Goal: Information Seeking & Learning: Learn about a topic

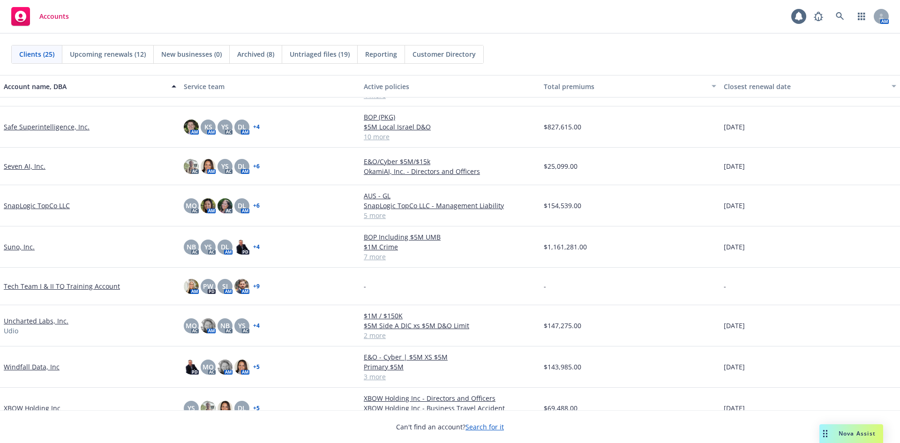
scroll to position [651, 0]
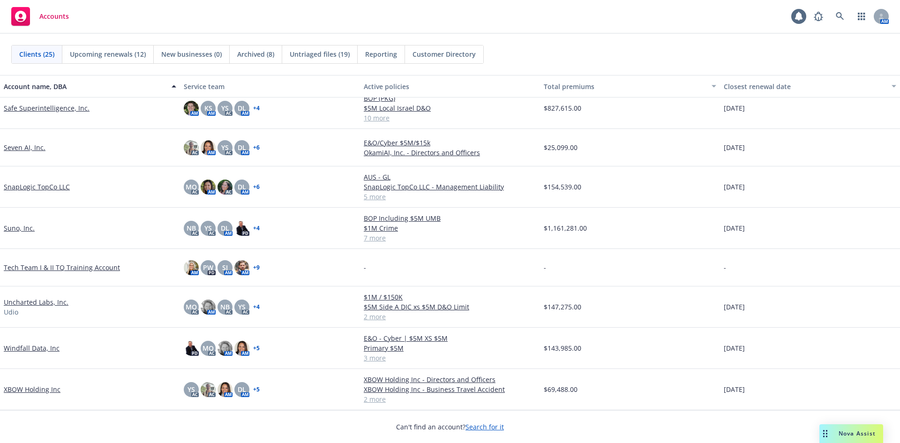
click at [24, 388] on link "XBOW Holding Inc" at bounding box center [32, 390] width 57 height 10
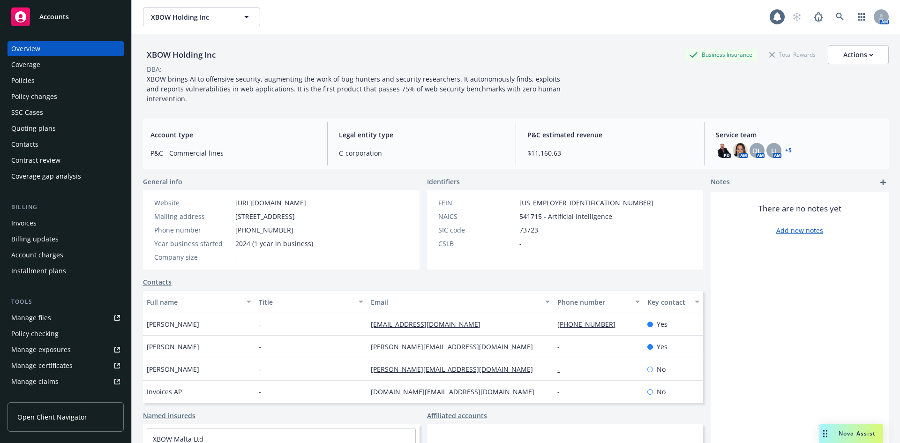
click at [38, 316] on div "Manage files" at bounding box center [31, 317] width 40 height 15
click at [30, 79] on div "Policies" at bounding box center [22, 80] width 23 height 15
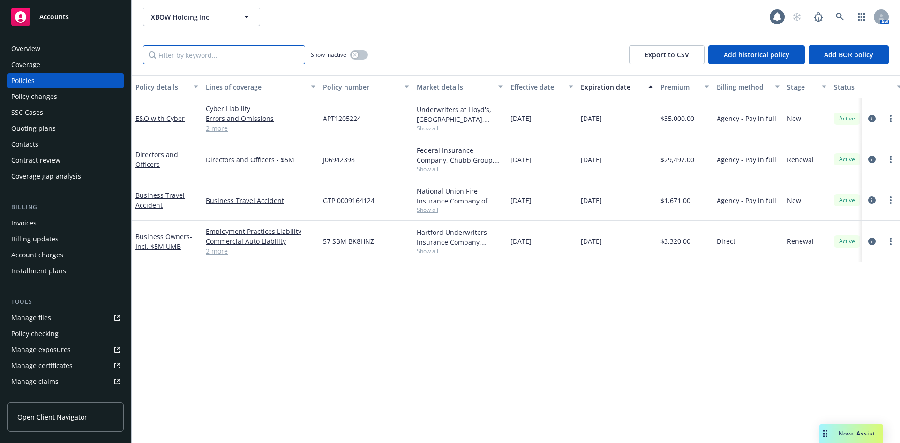
click at [219, 47] on input "Filter by keyword..." at bounding box center [224, 54] width 162 height 19
click at [158, 193] on link "Business Travel Accident" at bounding box center [160, 200] width 49 height 19
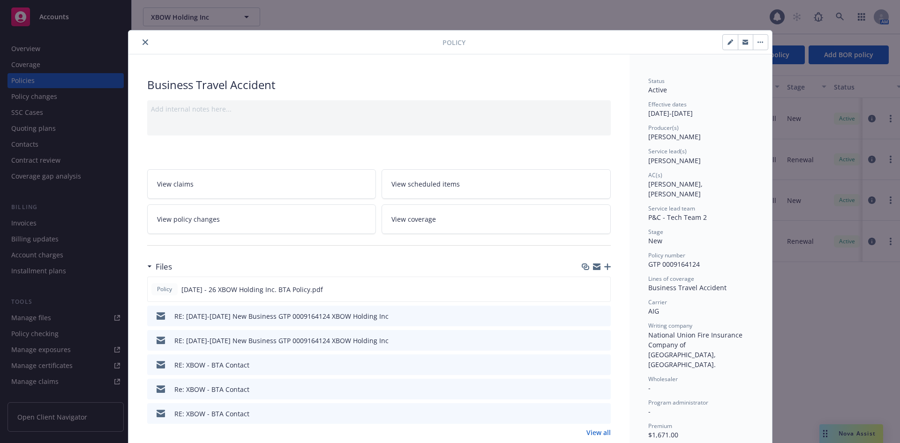
click at [589, 265] on div at bounding box center [596, 267] width 29 height 8
click at [595, 265] on icon "button" at bounding box center [597, 265] width 8 height 3
drag, startPoint x: 142, startPoint y: 43, endPoint x: 156, endPoint y: 2, distance: 43.5
click at [143, 43] on icon "close" at bounding box center [146, 42] width 6 height 6
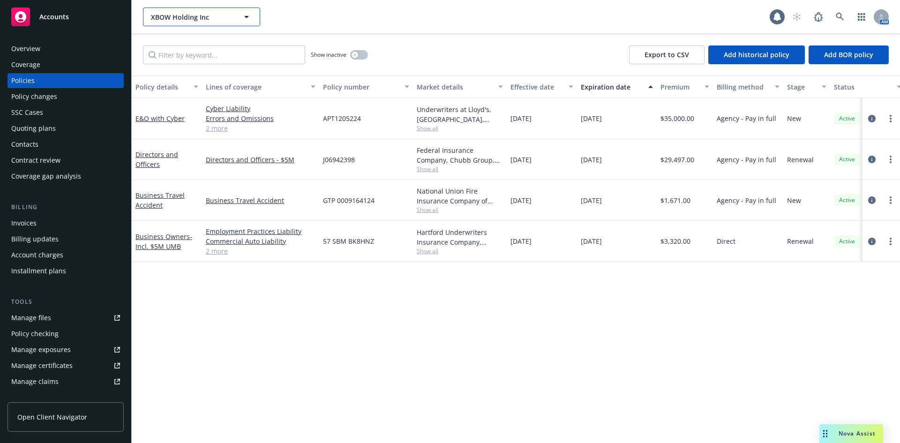
click at [189, 22] on button "XBOW Holding Inc" at bounding box center [201, 17] width 117 height 19
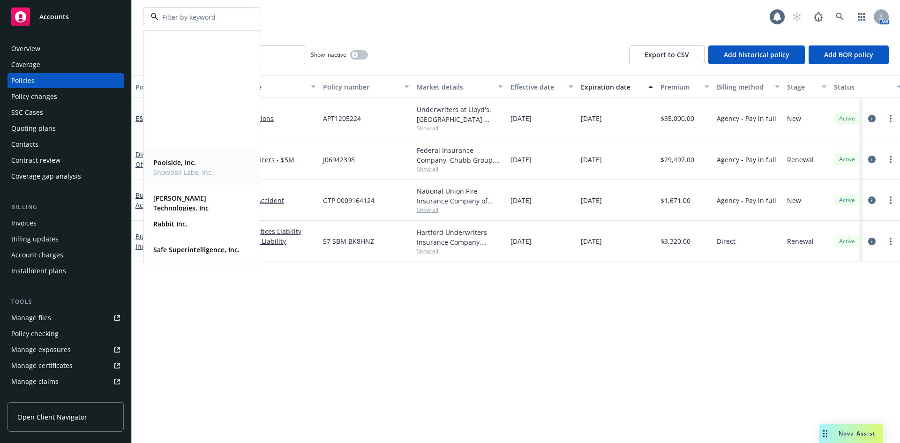
scroll to position [435, 0]
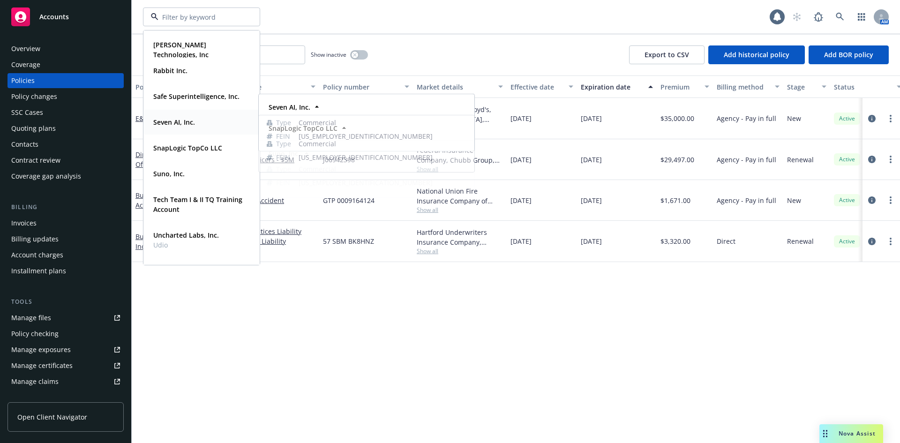
click at [179, 125] on strong "Seven AI, Inc." at bounding box center [174, 122] width 42 height 9
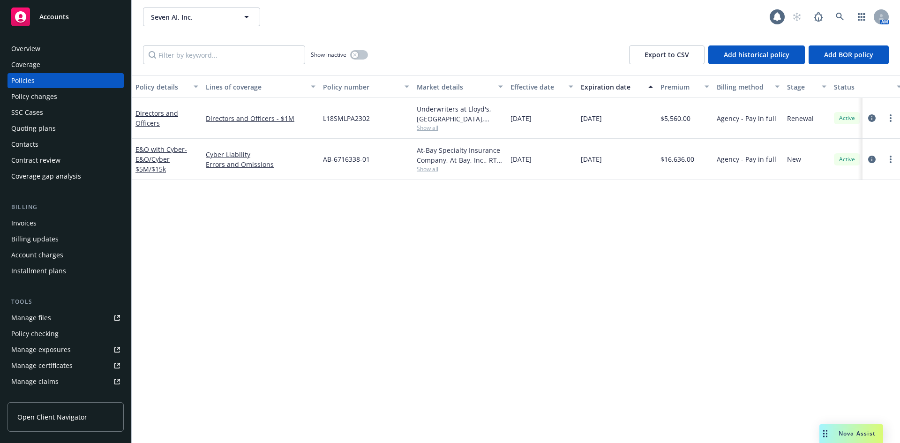
click at [31, 218] on div "Invoices" at bounding box center [23, 223] width 25 height 15
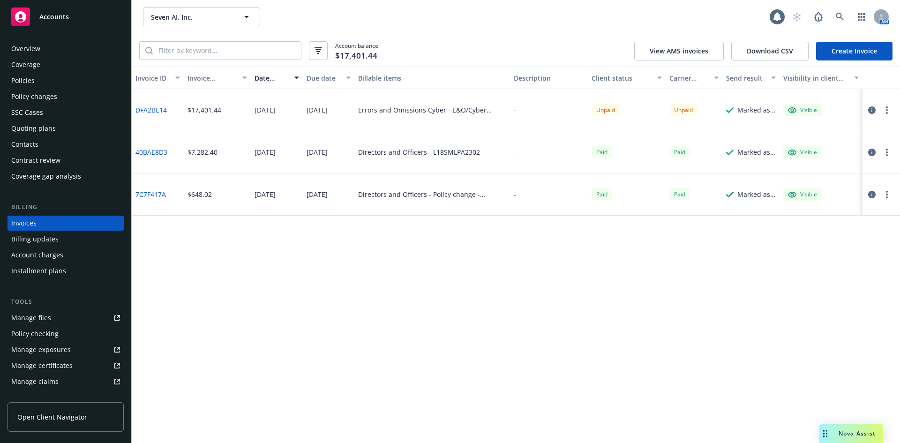
click at [61, 75] on div "Policies" at bounding box center [65, 80] width 109 height 15
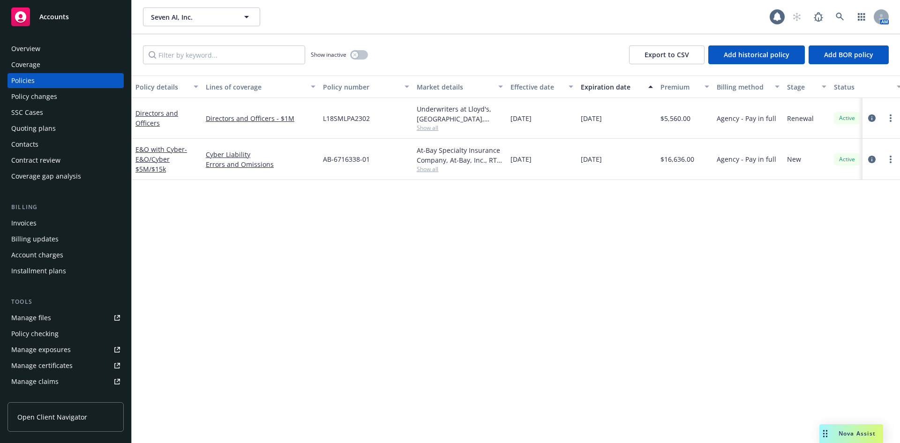
click at [23, 79] on div "Policies" at bounding box center [22, 80] width 23 height 15
click at [160, 156] on span "- E&O/Cyber $5M/$15k" at bounding box center [162, 159] width 52 height 29
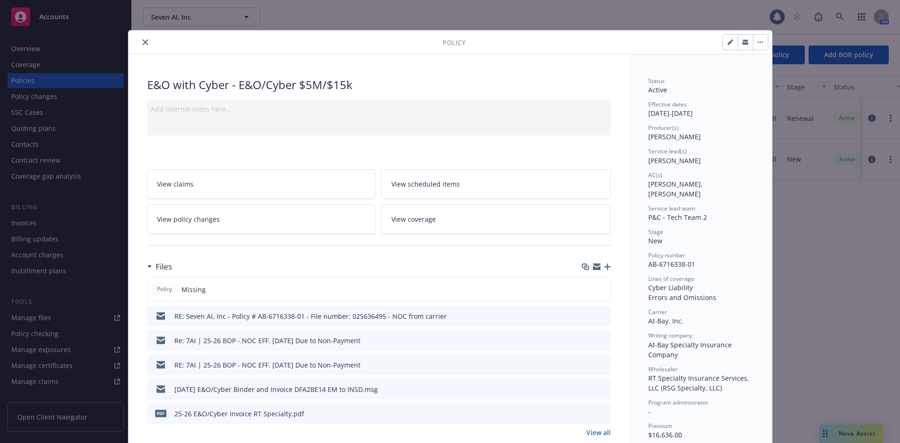
click at [593, 267] on icon "button" at bounding box center [597, 268] width 8 height 4
click at [143, 44] on icon "close" at bounding box center [146, 42] width 6 height 6
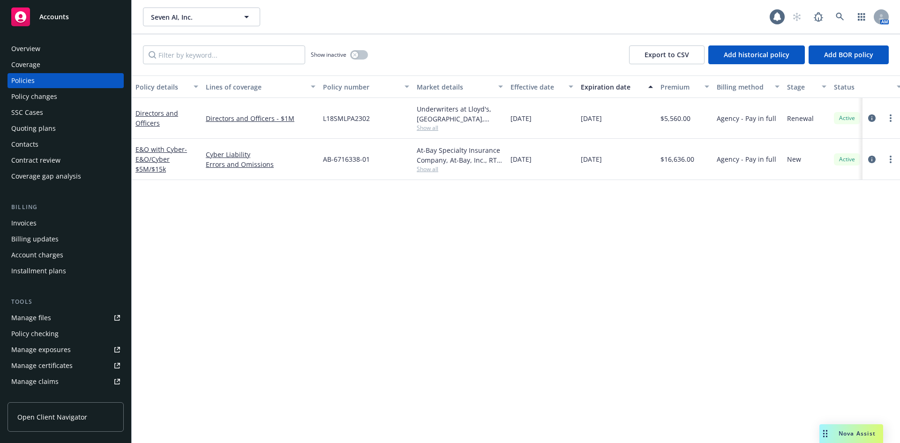
click at [70, 44] on div "Overview" at bounding box center [65, 48] width 109 height 15
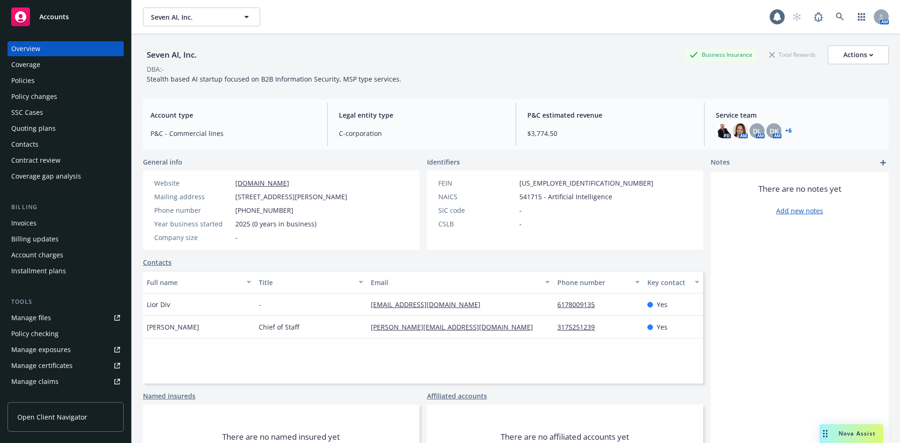
drag, startPoint x: 350, startPoint y: 44, endPoint x: 334, endPoint y: 1, distance: 45.3
click at [350, 44] on div "Seven AI, Inc. Business Insurance Total Rewards Actions DBA: - Stealth based AI…" at bounding box center [516, 62] width 746 height 57
